Goal: Task Accomplishment & Management: Use online tool/utility

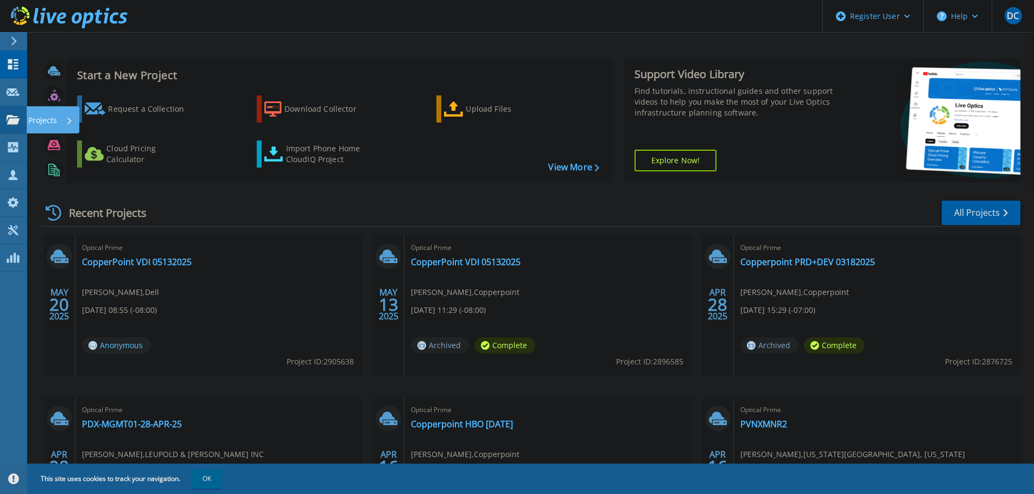
click at [33, 119] on p "Projects" at bounding box center [42, 120] width 29 height 28
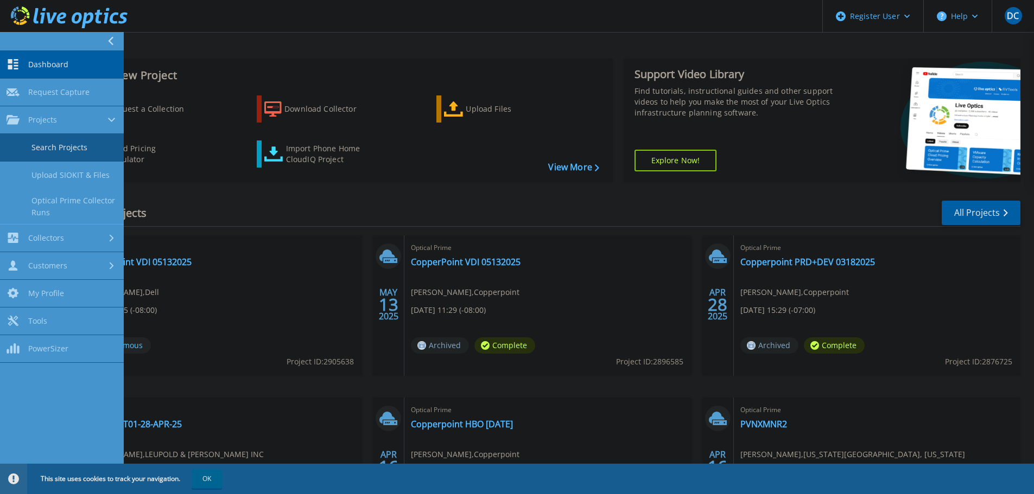
click at [52, 145] on link "Search Projects" at bounding box center [62, 148] width 124 height 28
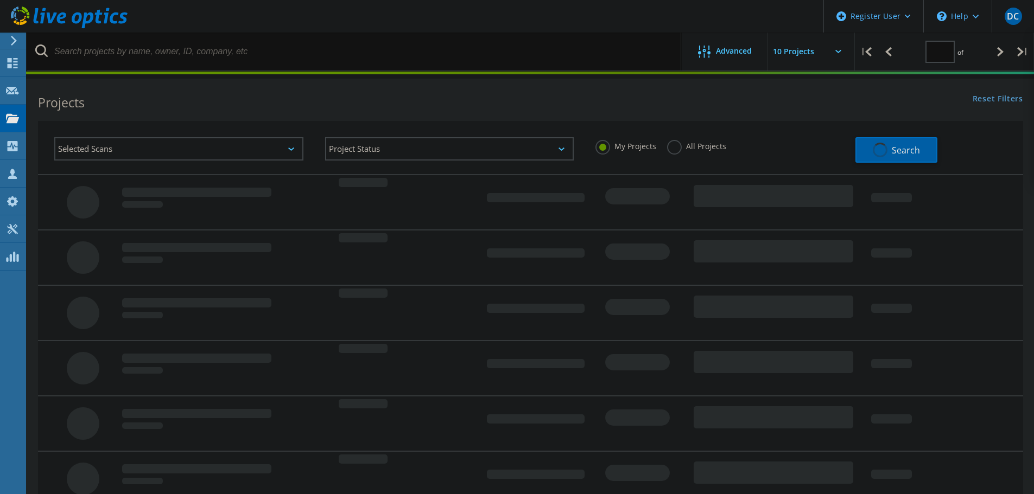
type input "1"
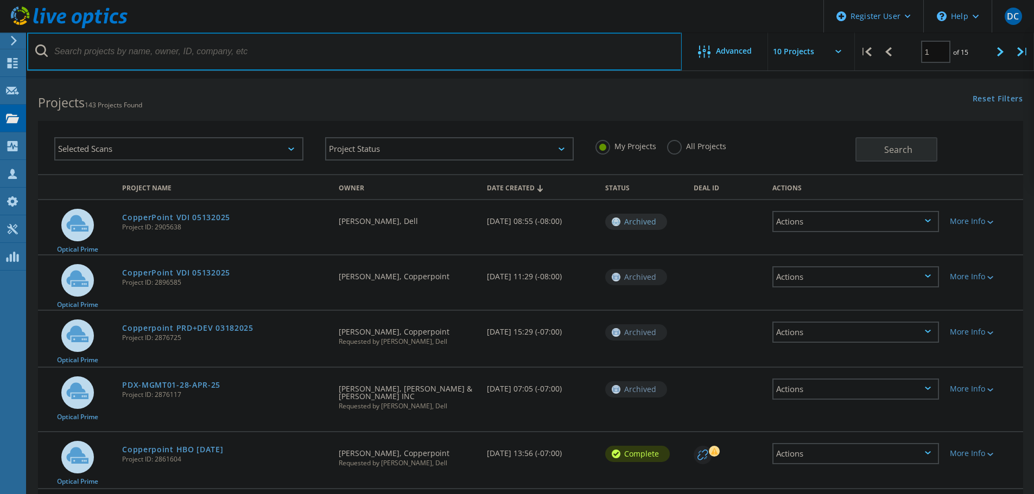
click at [212, 54] on input "text" at bounding box center [354, 52] width 654 height 38
type input "@nwnatural"
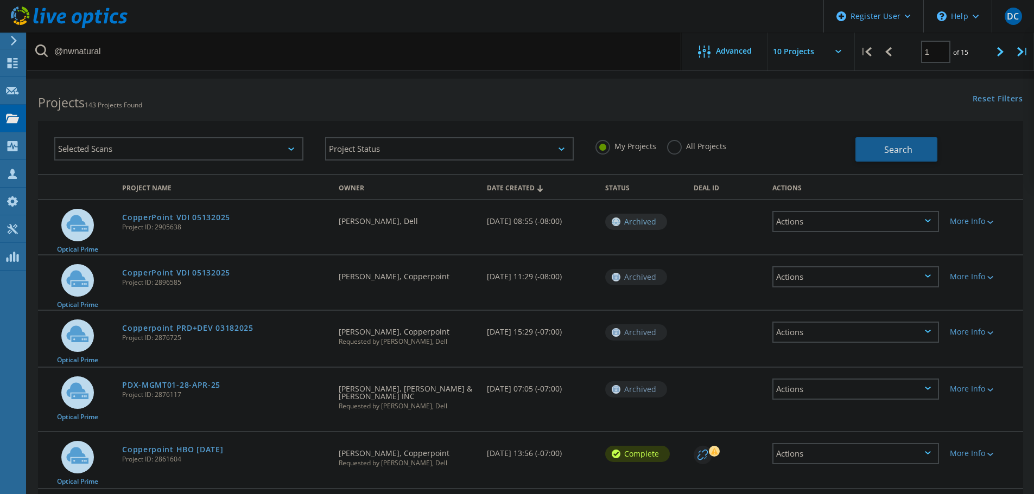
click at [863, 154] on button "Search" at bounding box center [896, 149] width 82 height 24
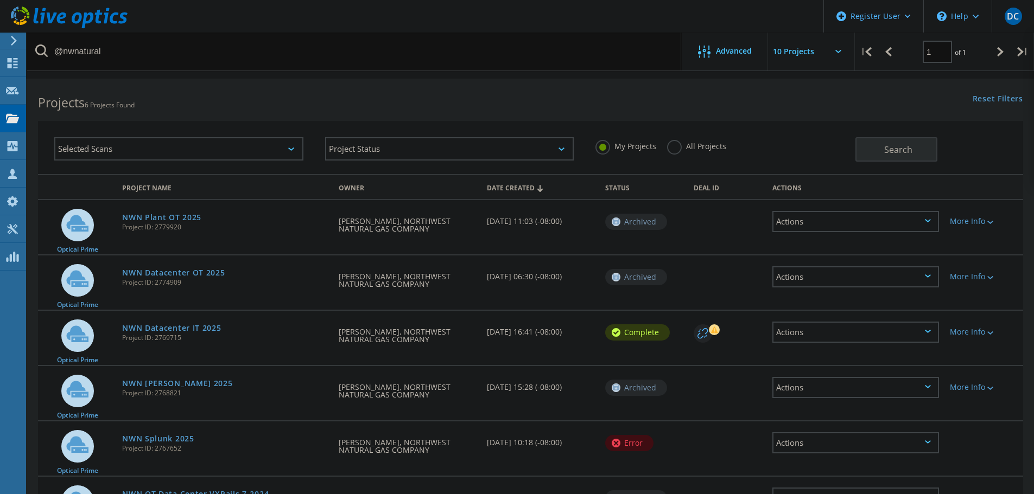
click at [671, 145] on label "All Projects" at bounding box center [696, 145] width 59 height 10
click at [0, 0] on input "All Projects" at bounding box center [0, 0] width 0 height 0
click at [903, 145] on span "Search" at bounding box center [898, 150] width 28 height 12
